Goal: Task Accomplishment & Management: Manage account settings

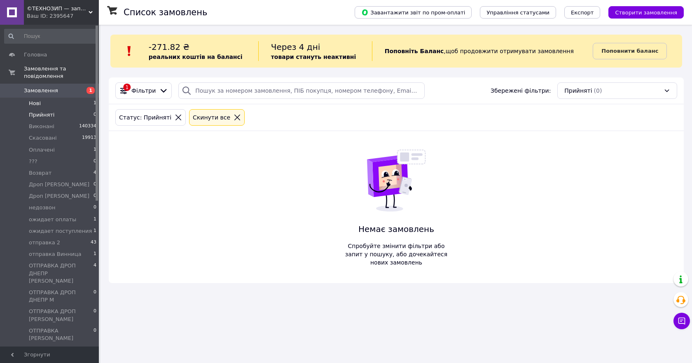
click at [39, 98] on li "Нові 1" at bounding box center [50, 104] width 101 height 12
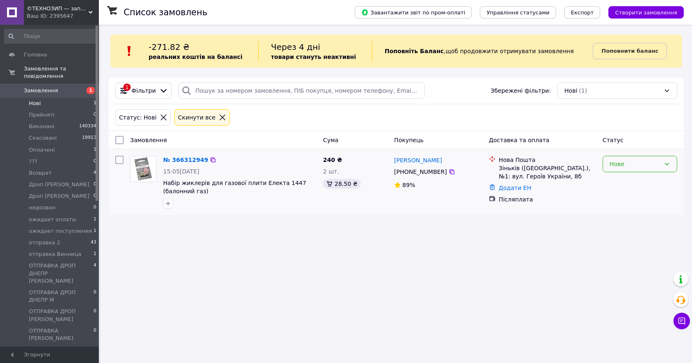
click at [618, 159] on div "Нове" at bounding box center [635, 163] width 51 height 9
click at [617, 178] on li "Прийнято" at bounding box center [640, 182] width 74 height 15
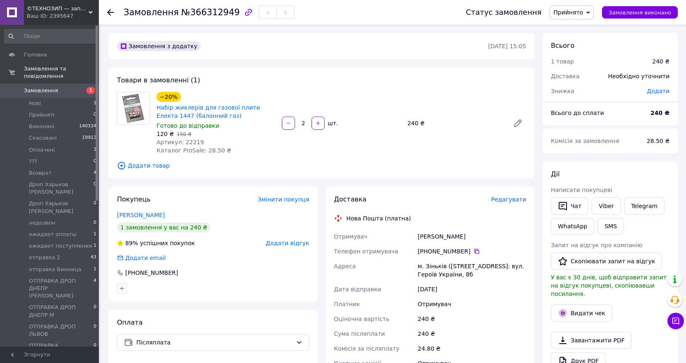
drag, startPoint x: 428, startPoint y: 250, endPoint x: 465, endPoint y: 250, distance: 37.1
click at [465, 250] on div "+380 68 608 98 75" at bounding box center [472, 251] width 108 height 8
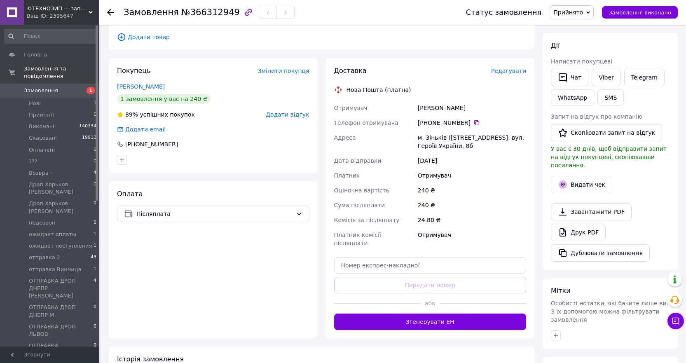
scroll to position [165, 0]
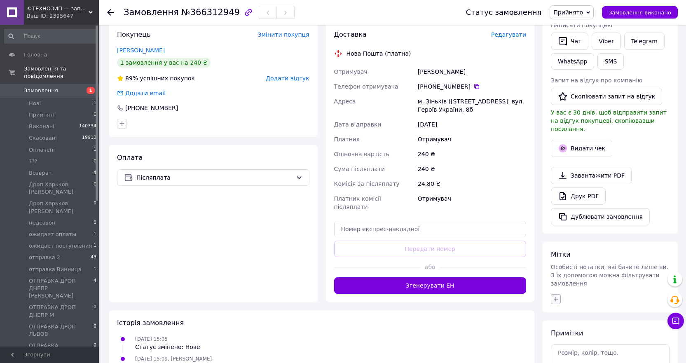
click at [553, 296] on icon "button" at bounding box center [555, 299] width 7 height 7
type input "саш"
checkbox input "true"
type input "с"
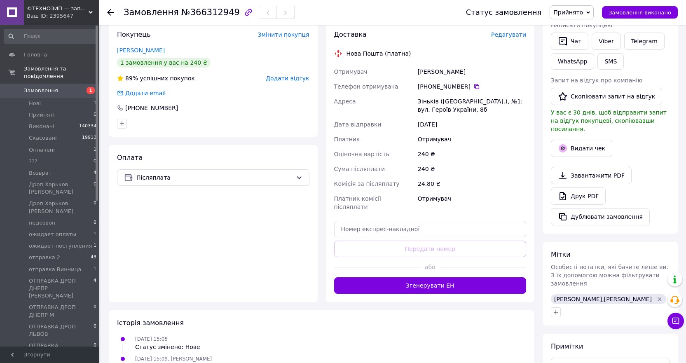
click at [581, 12] on span "Прийнято" at bounding box center [568, 12] width 30 height 7
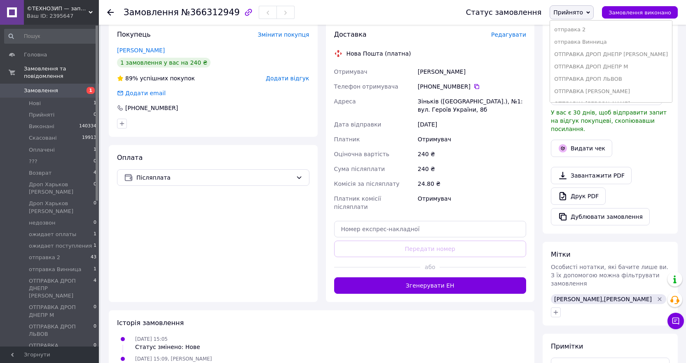
scroll to position [124, 0]
click at [576, 30] on li "отправка 2" at bounding box center [611, 29] width 122 height 12
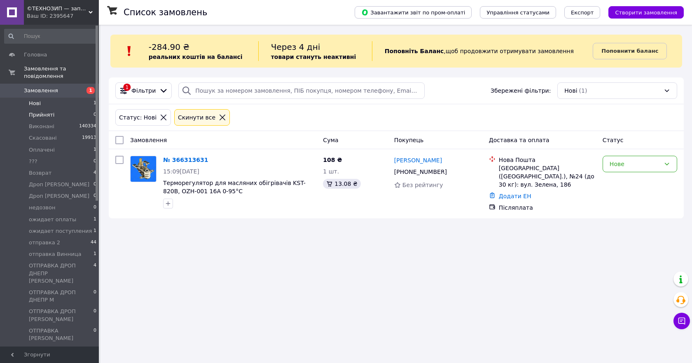
click at [36, 111] on span "Прийняті" at bounding box center [42, 114] width 26 height 7
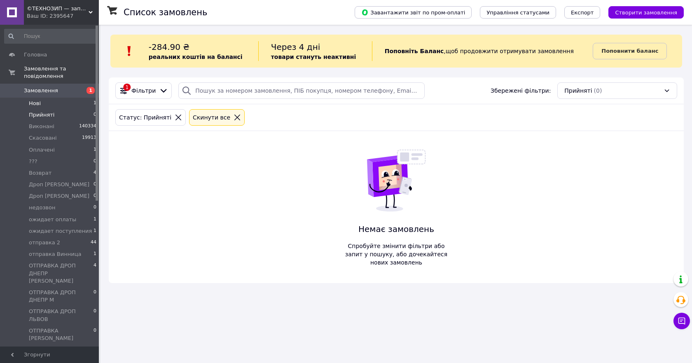
click at [37, 100] on span "Нові" at bounding box center [35, 103] width 12 height 7
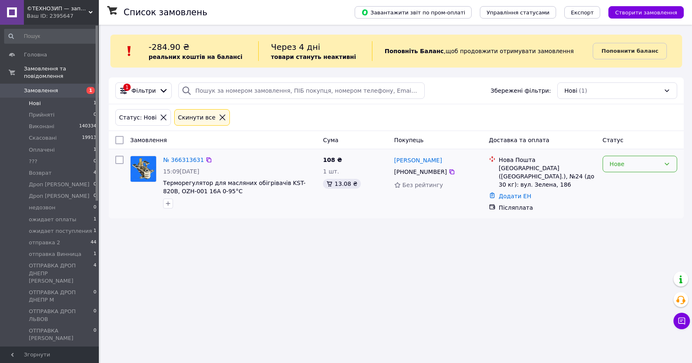
click at [622, 168] on div "Нове" at bounding box center [635, 163] width 51 height 9
click at [616, 181] on li "Прийнято" at bounding box center [640, 182] width 74 height 15
click at [38, 111] on span "Прийняті" at bounding box center [42, 114] width 26 height 7
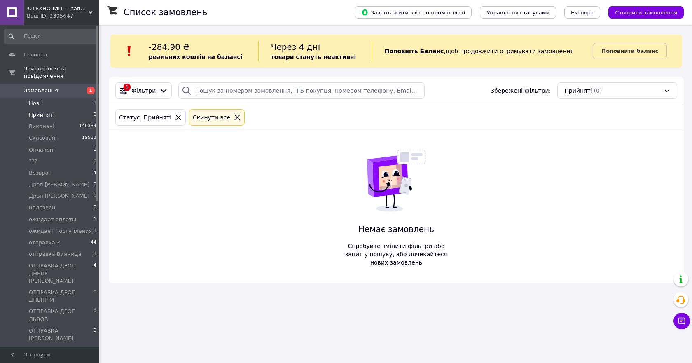
click at [38, 100] on span "Нові" at bounding box center [35, 103] width 12 height 7
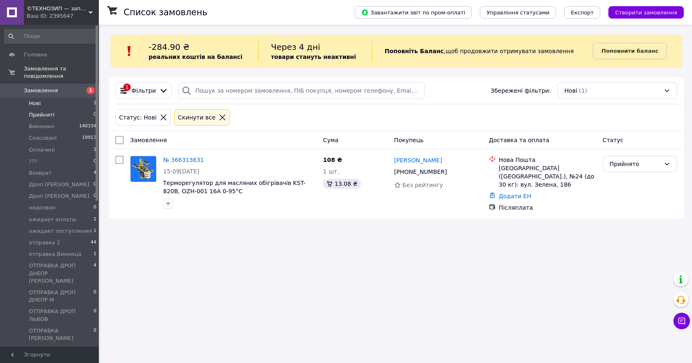
click at [37, 111] on span "Прийняті" at bounding box center [42, 114] width 26 height 7
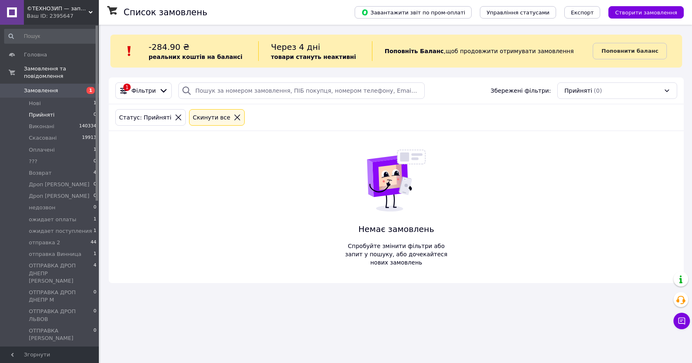
click at [33, 87] on span "Замовлення" at bounding box center [41, 90] width 34 height 7
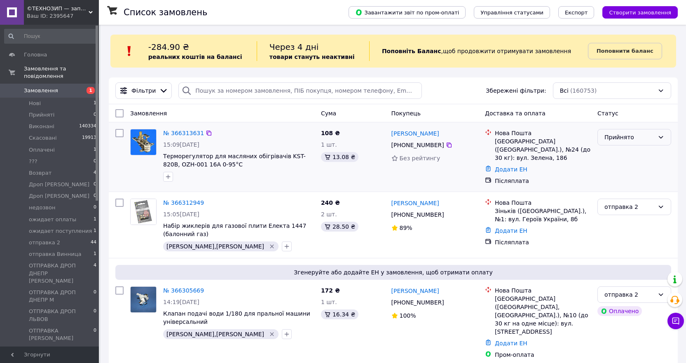
click at [624, 137] on div "Прийнято" at bounding box center [629, 137] width 50 height 9
click at [40, 100] on span "Нові" at bounding box center [35, 103] width 12 height 7
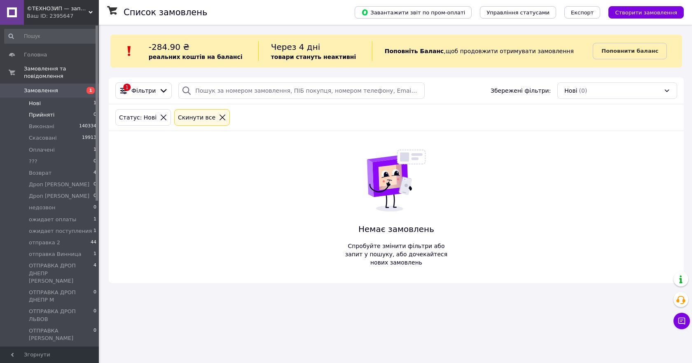
click at [41, 111] on span "Прийняті" at bounding box center [42, 114] width 26 height 7
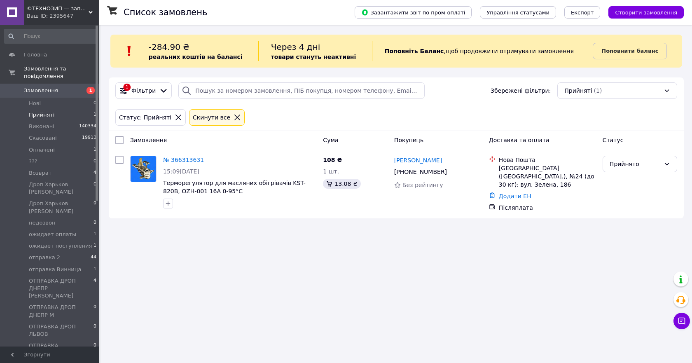
click at [42, 111] on span "Прийняті" at bounding box center [42, 114] width 26 height 7
click at [40, 231] on span "ожидает оплаты" at bounding box center [52, 234] width 47 height 7
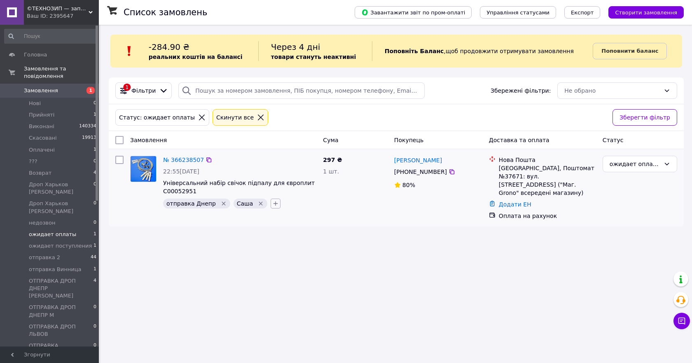
click at [272, 205] on icon "button" at bounding box center [275, 203] width 7 height 7
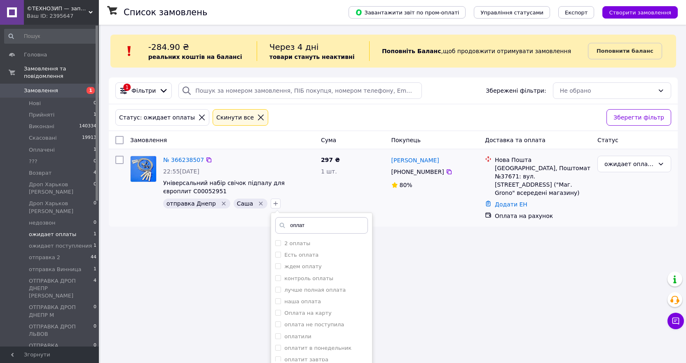
type input "оплати"
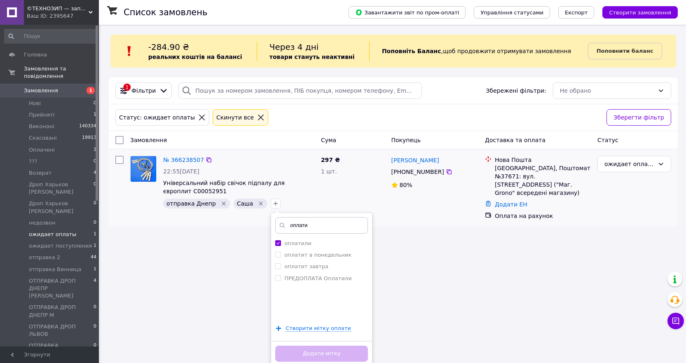
checkbox input "true"
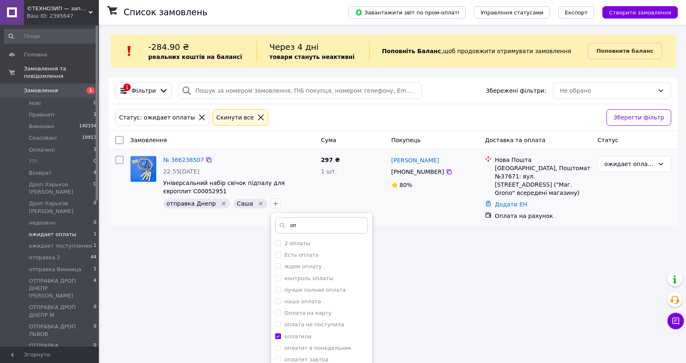
type input "о"
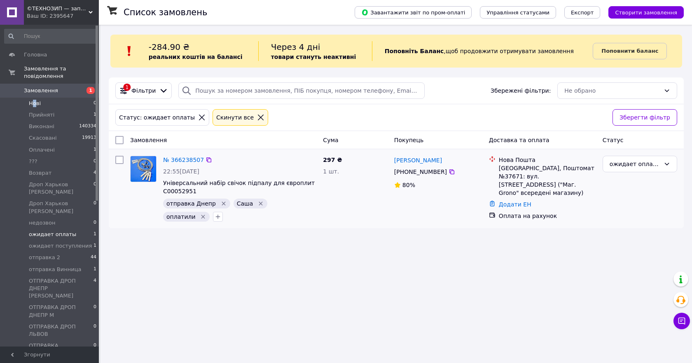
click at [34, 100] on span "Нові" at bounding box center [35, 103] width 12 height 7
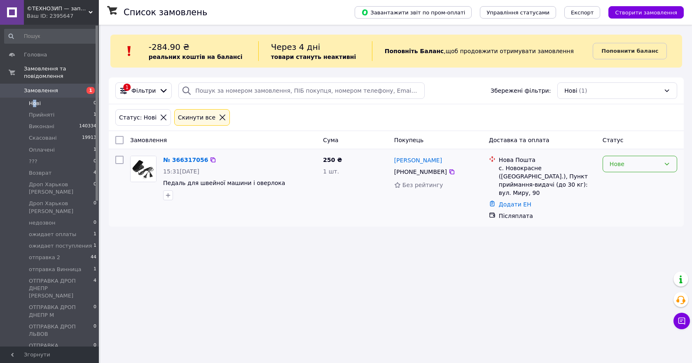
click at [634, 170] on div "Нове" at bounding box center [640, 164] width 75 height 16
click at [620, 183] on li "Прийнято" at bounding box center [640, 182] width 74 height 15
click at [48, 8] on span "©ТЕХНОЗИП — запчастини для побутової техніки з доставкою по всій Україні" at bounding box center [58, 8] width 62 height 7
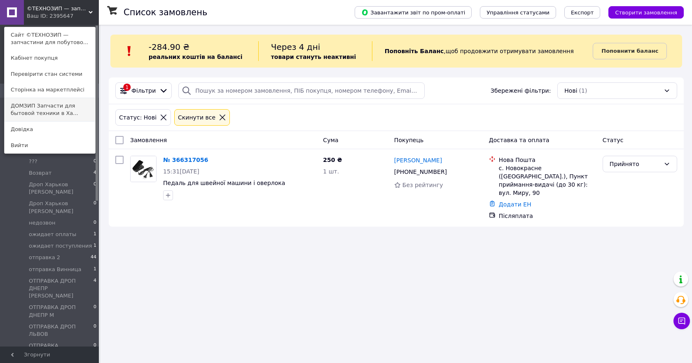
click at [46, 108] on link "ДОМЗИП Запчасти для бытовой техники в Ха..." at bounding box center [50, 109] width 91 height 23
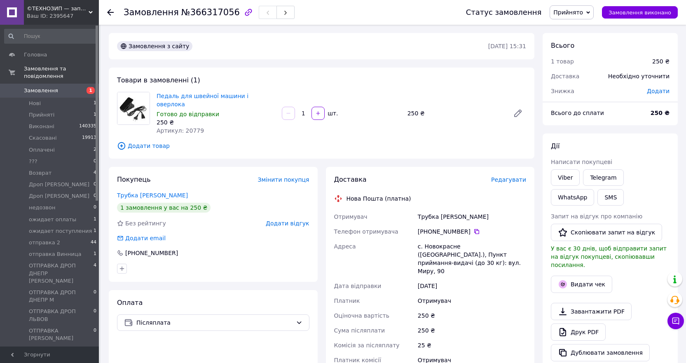
drag, startPoint x: 465, startPoint y: 222, endPoint x: 428, endPoint y: 226, distance: 37.3
click at [428, 227] on div "[PHONE_NUMBER]" at bounding box center [472, 231] width 108 height 8
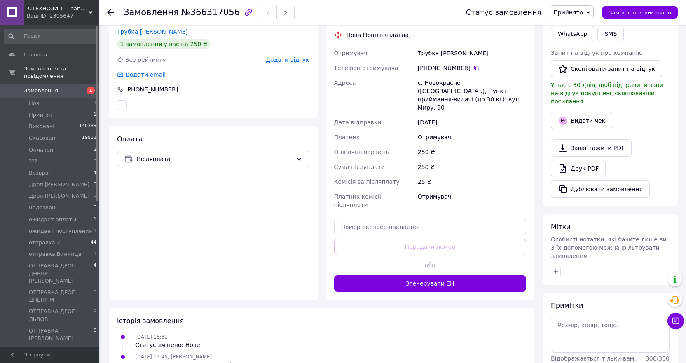
scroll to position [165, 0]
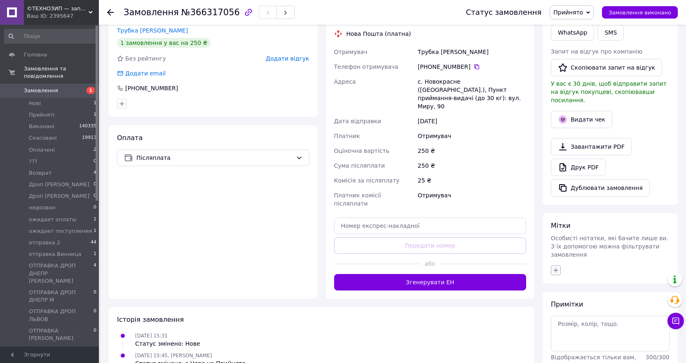
click at [555, 267] on icon "button" at bounding box center [555, 270] width 7 height 7
type input "саш"
checkbox input "true"
type input "с"
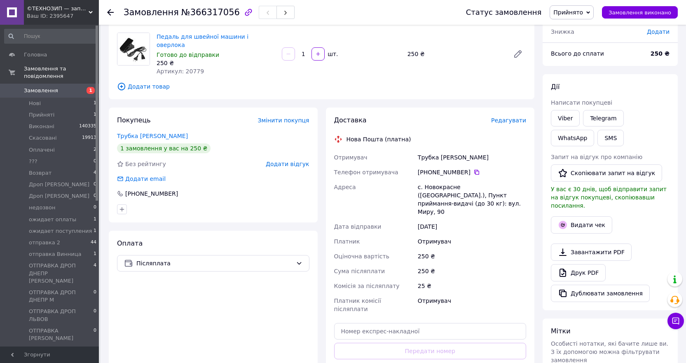
scroll to position [41, 0]
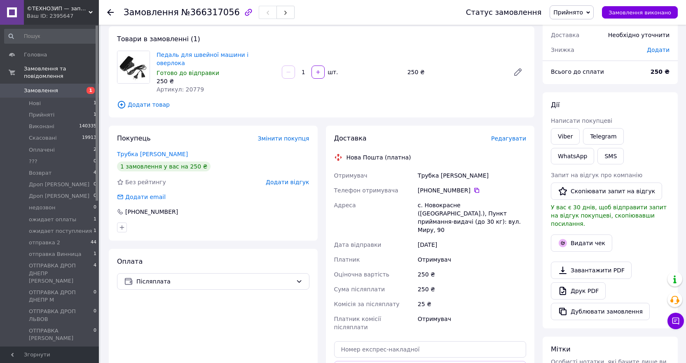
click at [579, 16] on span "Прийнято" at bounding box center [571, 12] width 44 height 14
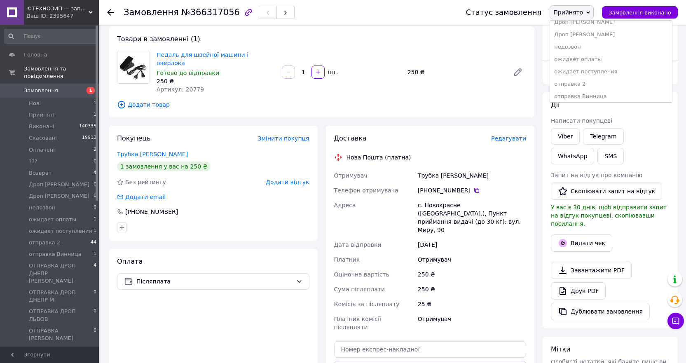
scroll to position [82, 0]
click at [586, 68] on li "отправка 2" at bounding box center [611, 70] width 122 height 12
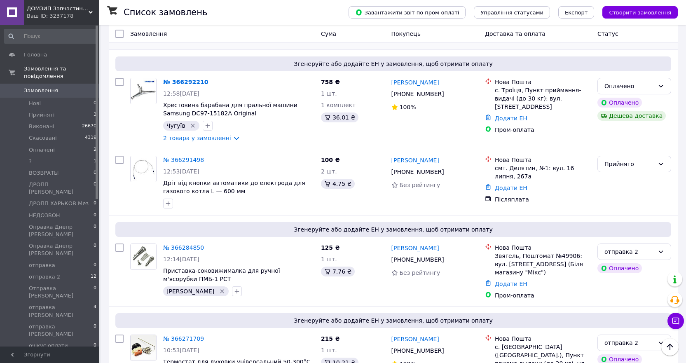
scroll to position [165, 0]
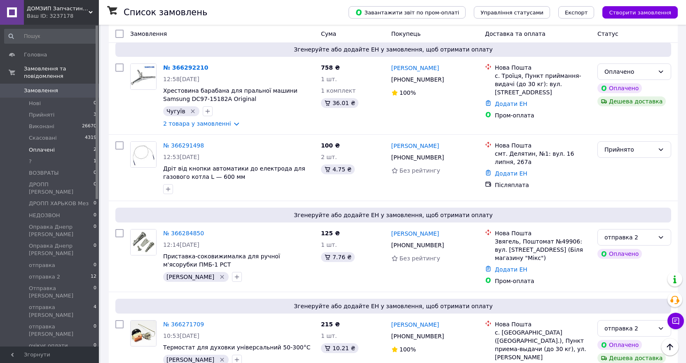
click at [45, 146] on span "Оплачені" at bounding box center [42, 149] width 26 height 7
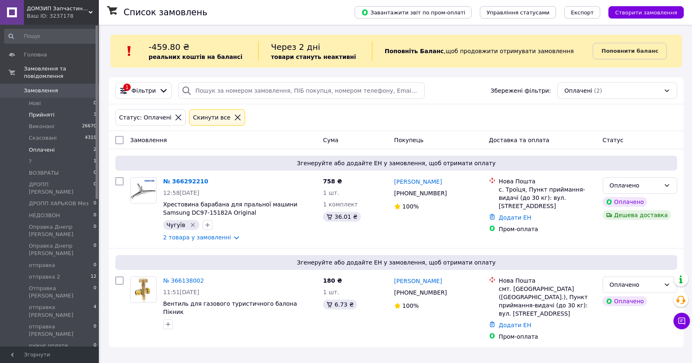
click at [44, 111] on span "Прийняті" at bounding box center [42, 114] width 26 height 7
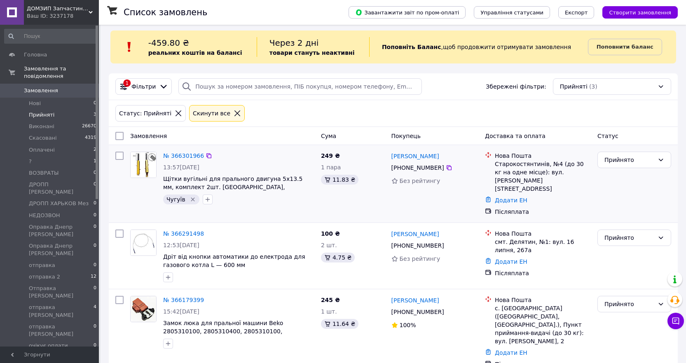
scroll to position [5, 0]
click at [52, 5] on span "ДОМЗИП Запчастини для побутової техніки в Харкові і з доставкою по всїй Україні" at bounding box center [58, 8] width 62 height 7
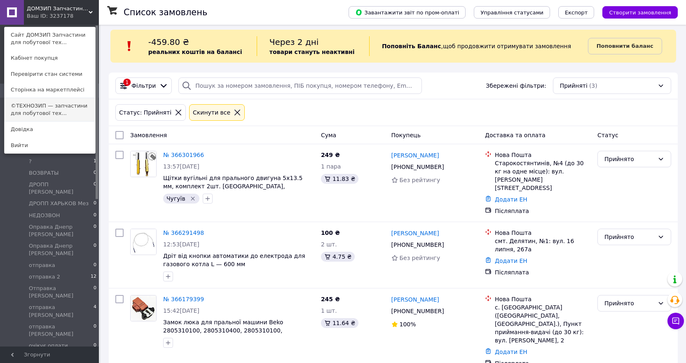
click at [30, 105] on link "©ТЕХНОЗИП — запчастини для побутової тех..." at bounding box center [50, 109] width 91 height 23
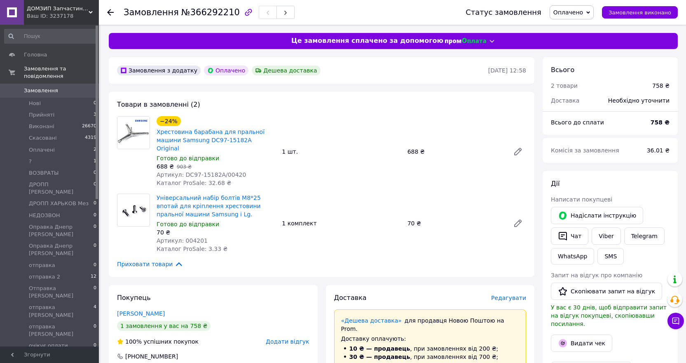
click at [577, 14] on span "Оплачено" at bounding box center [568, 12] width 30 height 7
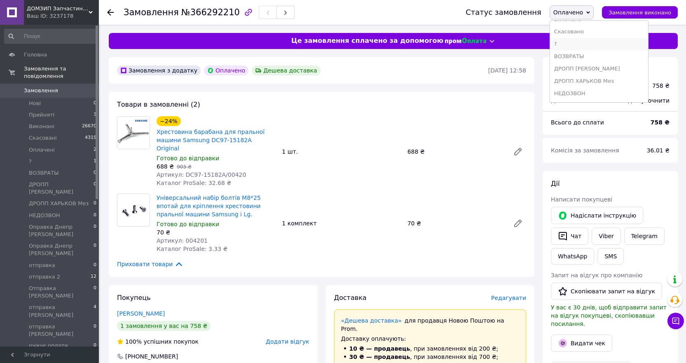
scroll to position [82, 0]
click at [572, 82] on li "отправка 2" at bounding box center [599, 82] width 98 height 12
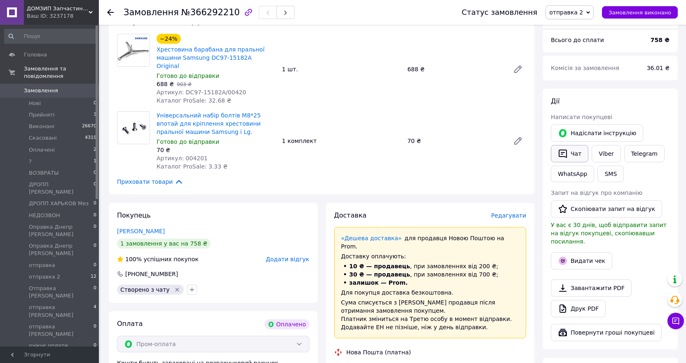
click at [561, 150] on icon "button" at bounding box center [562, 153] width 8 height 9
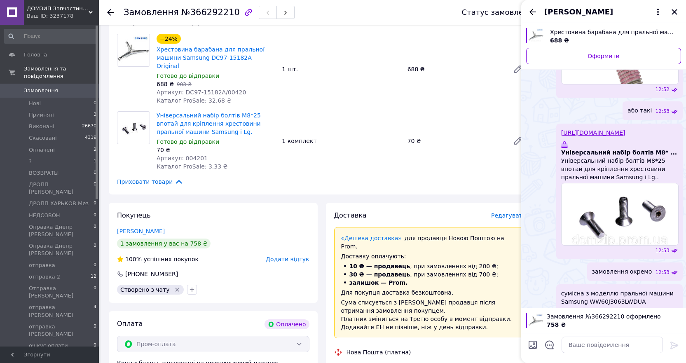
scroll to position [201, 0]
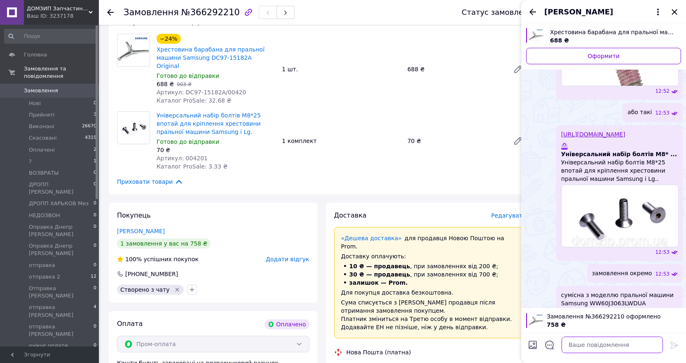
paste textarea "Відправим в понеділок з Чугуїва"
type textarea "Відправим в понеділок з Чугуїва"
click at [676, 343] on icon at bounding box center [674, 345] width 10 height 10
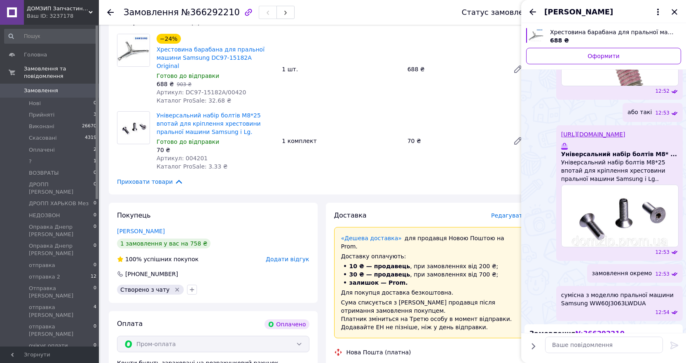
scroll to position [339, 0]
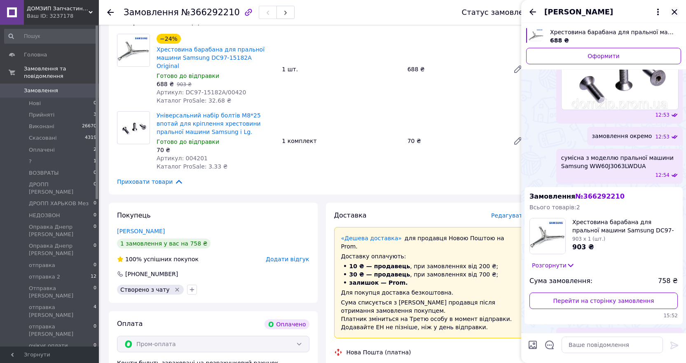
click at [672, 12] on icon "Закрити" at bounding box center [674, 12] width 10 height 10
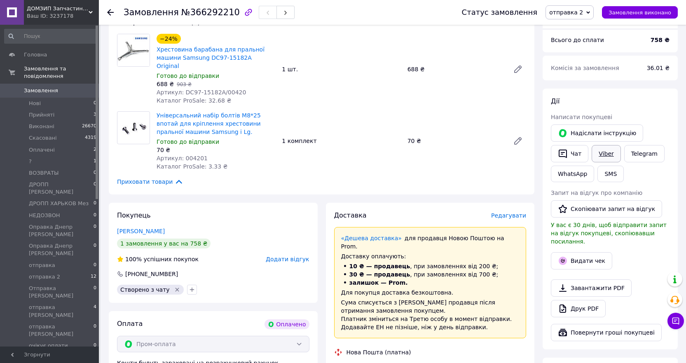
click at [602, 152] on link "Viber" at bounding box center [605, 153] width 29 height 17
click at [613, 348] on div "Всього 2 товари 758 ₴ Доставка Необхідно уточнити Всього до сплати 758 ₴ Комісі…" at bounding box center [609, 267] width 135 height 584
click at [192, 3] on div "Замовлення №366292210" at bounding box center [285, 12] width 322 height 25
click at [30, 111] on span "Прийняті" at bounding box center [42, 114] width 26 height 7
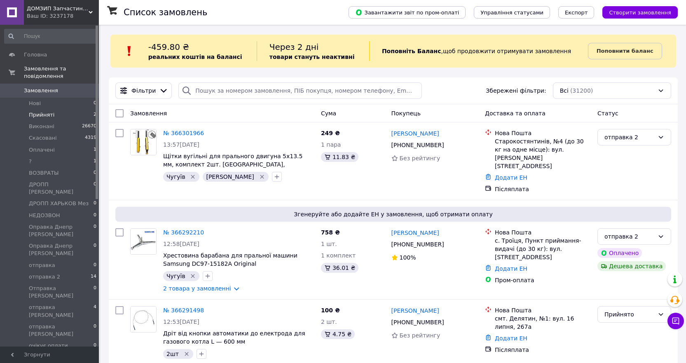
click at [40, 111] on span "Прийняті" at bounding box center [42, 114] width 26 height 7
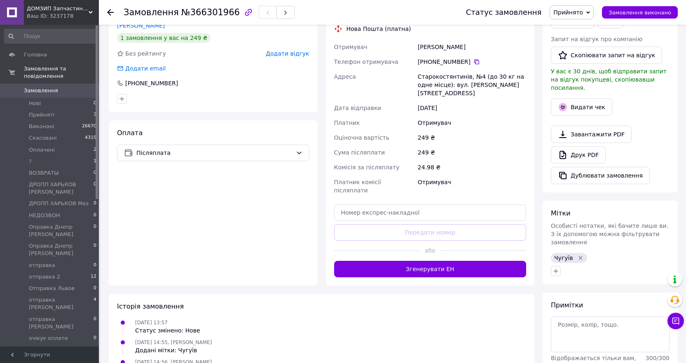
scroll to position [236, 0]
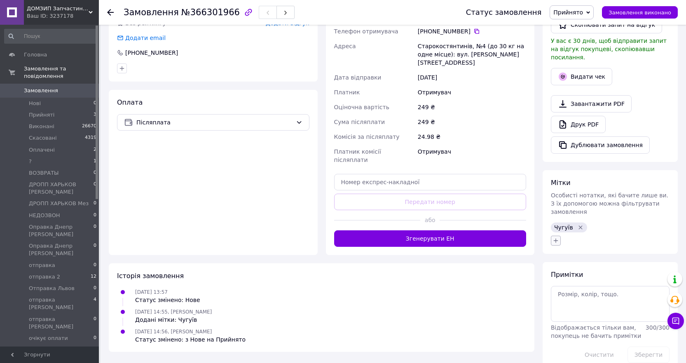
click at [554, 237] on icon "button" at bounding box center [555, 240] width 7 height 7
type input "[DEMOGRAPHIC_DATA]"
checkbox input "true"
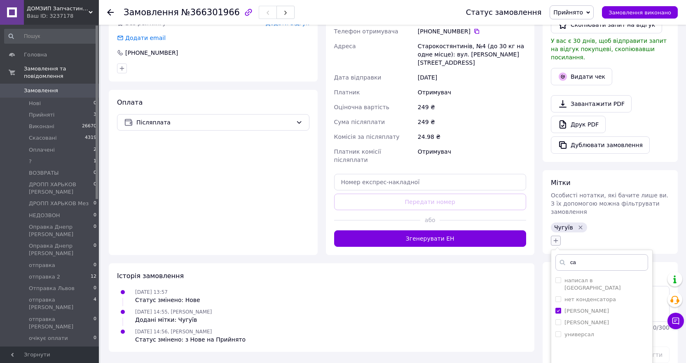
type input "с"
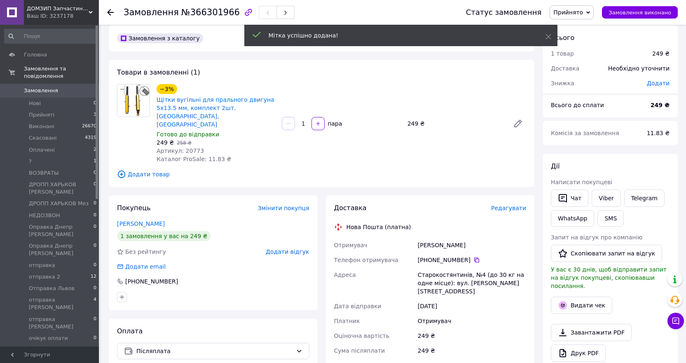
scroll to position [0, 0]
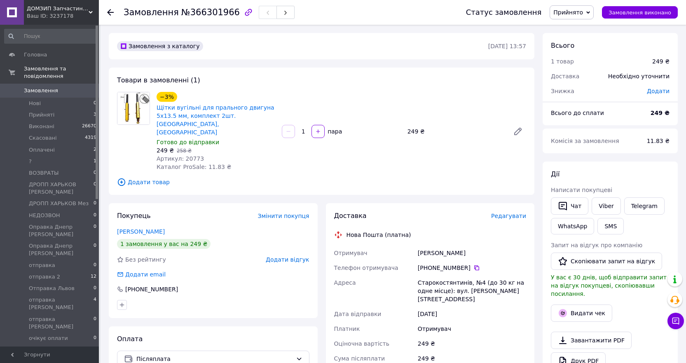
drag, startPoint x: 465, startPoint y: 249, endPoint x: 427, endPoint y: 252, distance: 37.2
click at [427, 264] on div "[PHONE_NUMBER]" at bounding box center [472, 268] width 108 height 8
click at [579, 12] on span "Прийнято" at bounding box center [568, 12] width 30 height 7
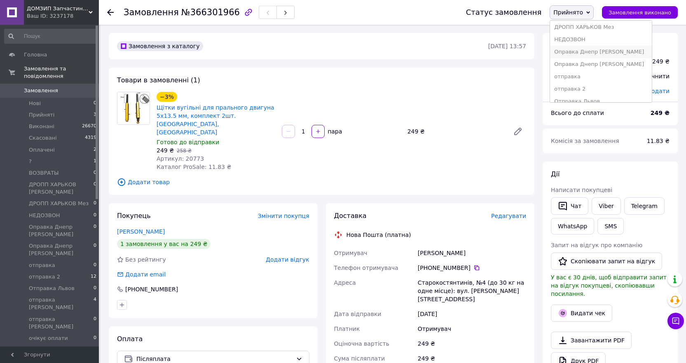
scroll to position [82, 0]
click at [572, 82] on li "отправка 2" at bounding box center [601, 82] width 102 height 12
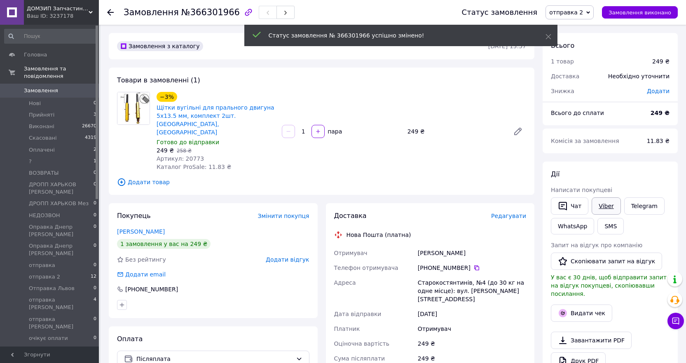
click at [609, 201] on link "Viber" at bounding box center [605, 205] width 29 height 17
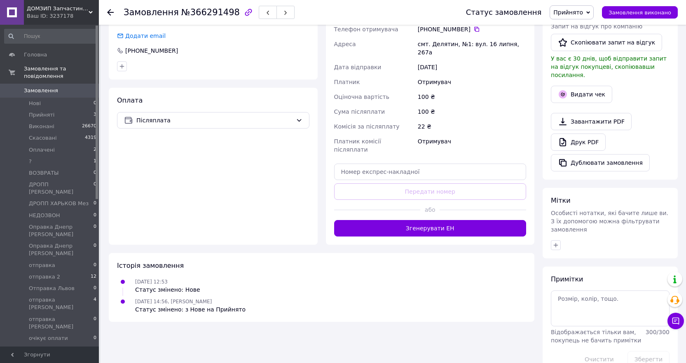
scroll to position [223, 0]
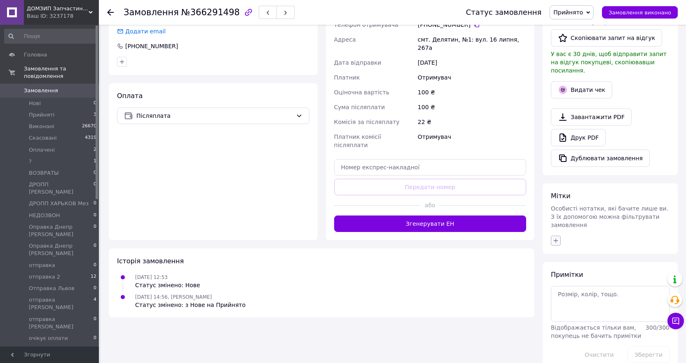
click at [556, 238] on icon "button" at bounding box center [555, 240] width 5 height 5
type input "2шт"
click at [555, 275] on li "2шт" at bounding box center [601, 281] width 101 height 12
checkbox input "true"
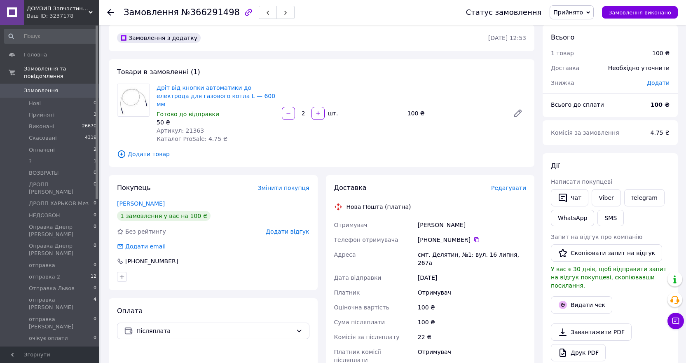
scroll to position [0, 0]
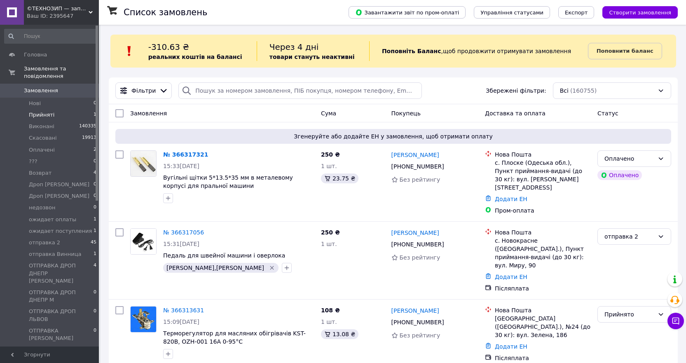
click at [42, 111] on span "Прийняті" at bounding box center [42, 114] width 26 height 7
